Goal: Transaction & Acquisition: Purchase product/service

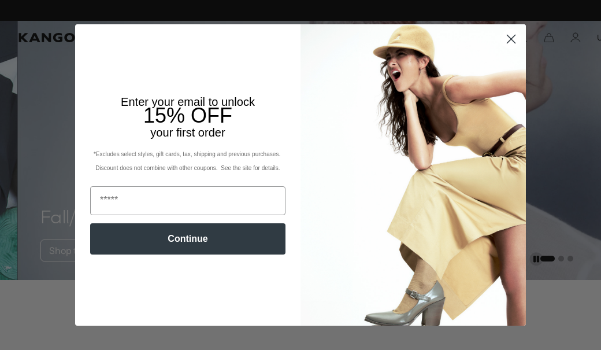
scroll to position [0, 238]
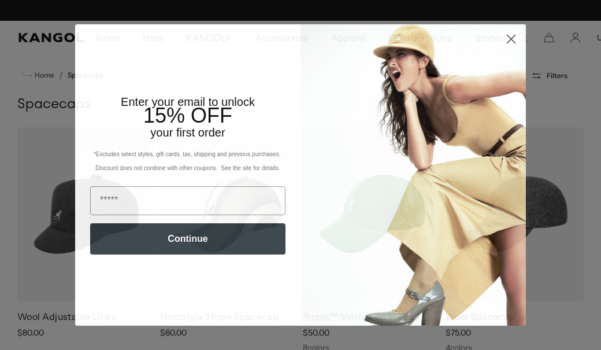
scroll to position [0, 238]
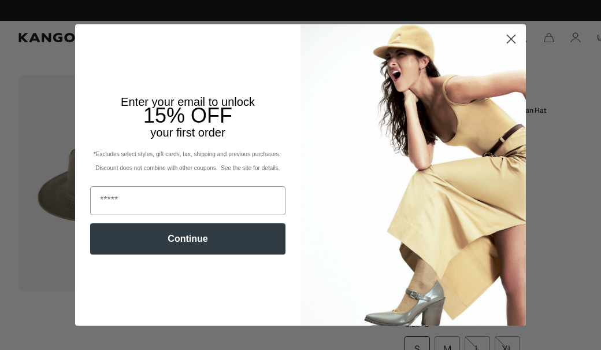
scroll to position [0, 238]
